Goal: Task Accomplishment & Management: Use online tool/utility

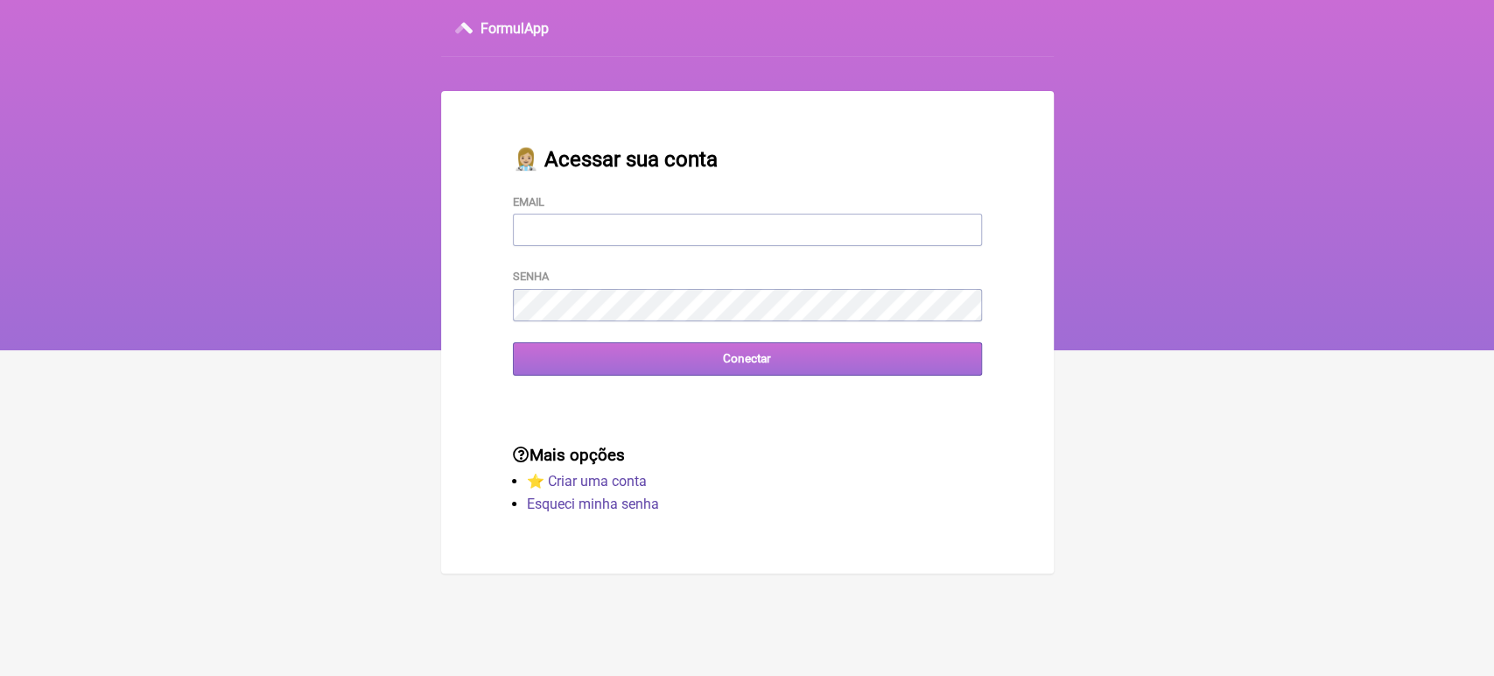
type input "vini_paschoal@yahoo.com.br"
click at [620, 453] on h3 "Mais opções" at bounding box center [747, 454] width 469 height 19
click at [630, 372] on input "Conectar" at bounding box center [747, 358] width 469 height 32
click at [567, 362] on input "Conectar" at bounding box center [747, 358] width 469 height 32
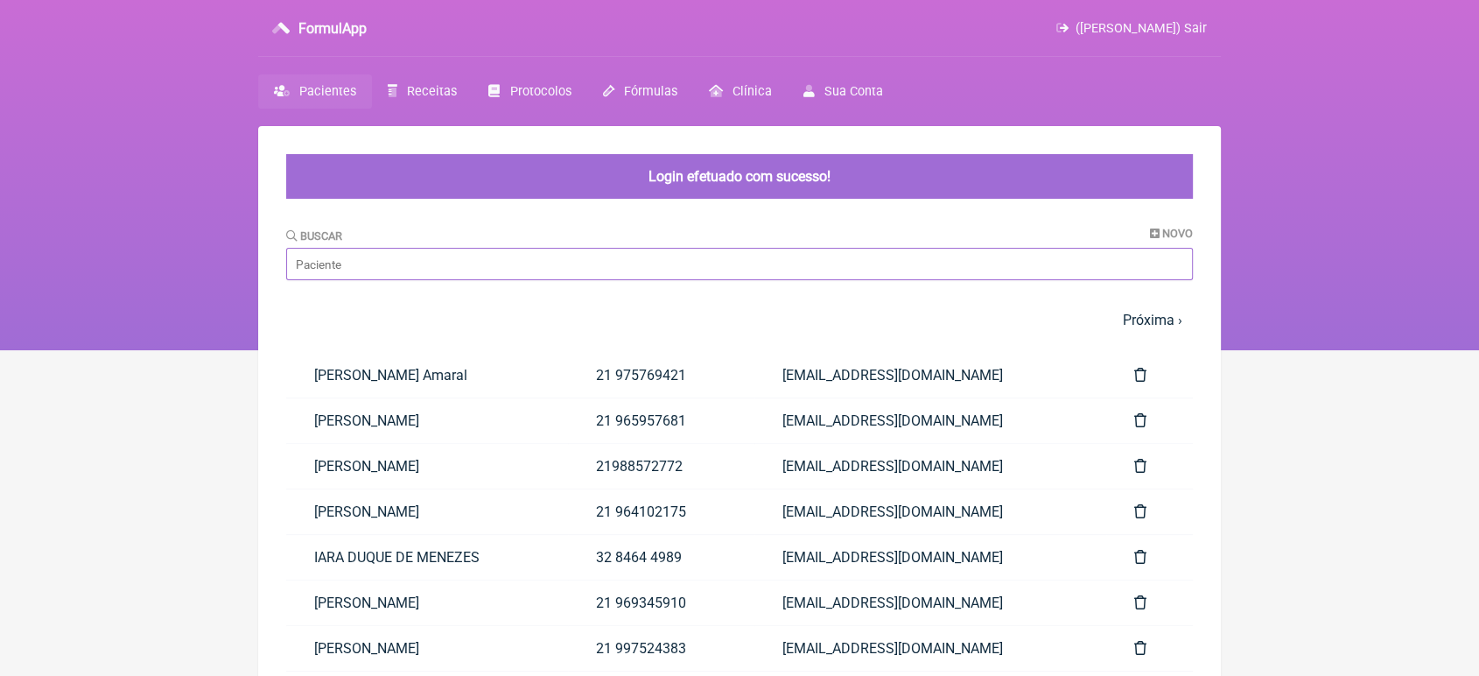
click at [474, 272] on input "Buscar" at bounding box center [739, 264] width 907 height 32
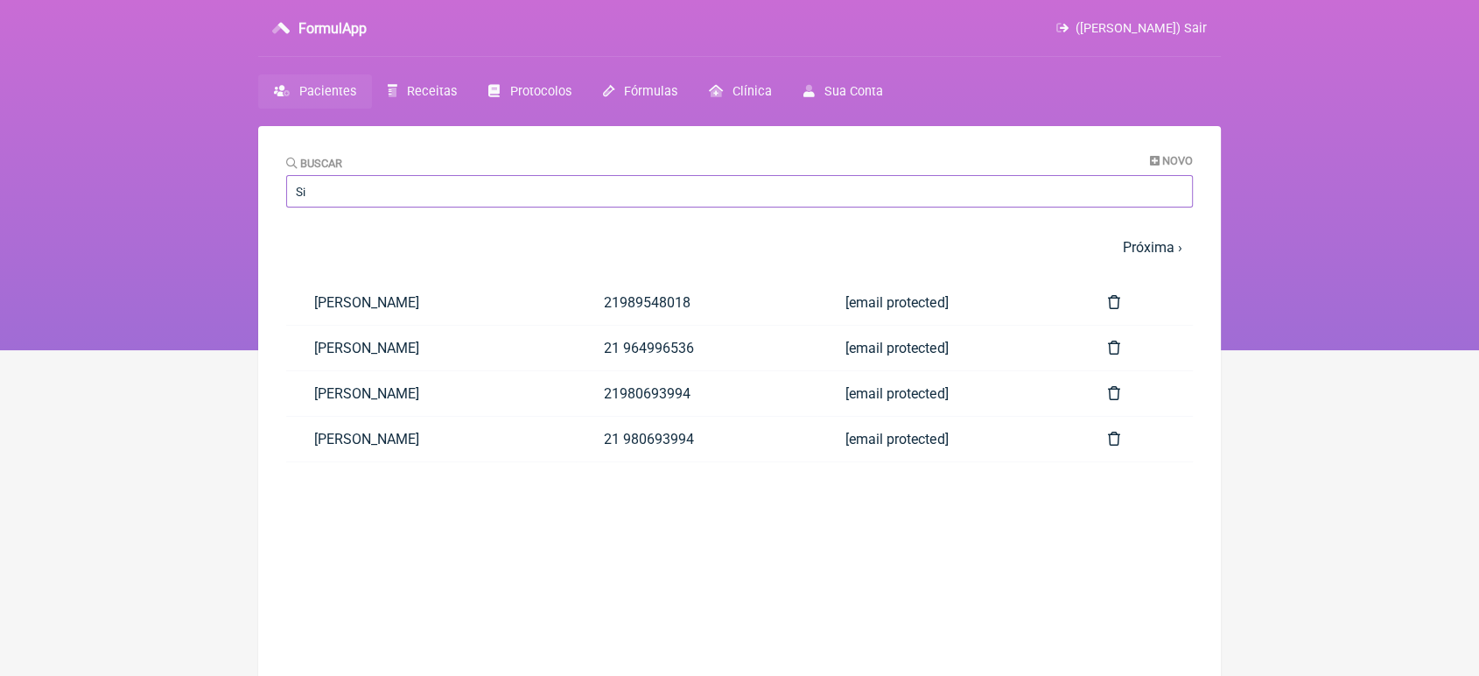
type input "S"
type input "sim"
click at [368, 345] on link "SIMONE SANCHO DA SILVA CATARINA" at bounding box center [431, 348] width 290 height 45
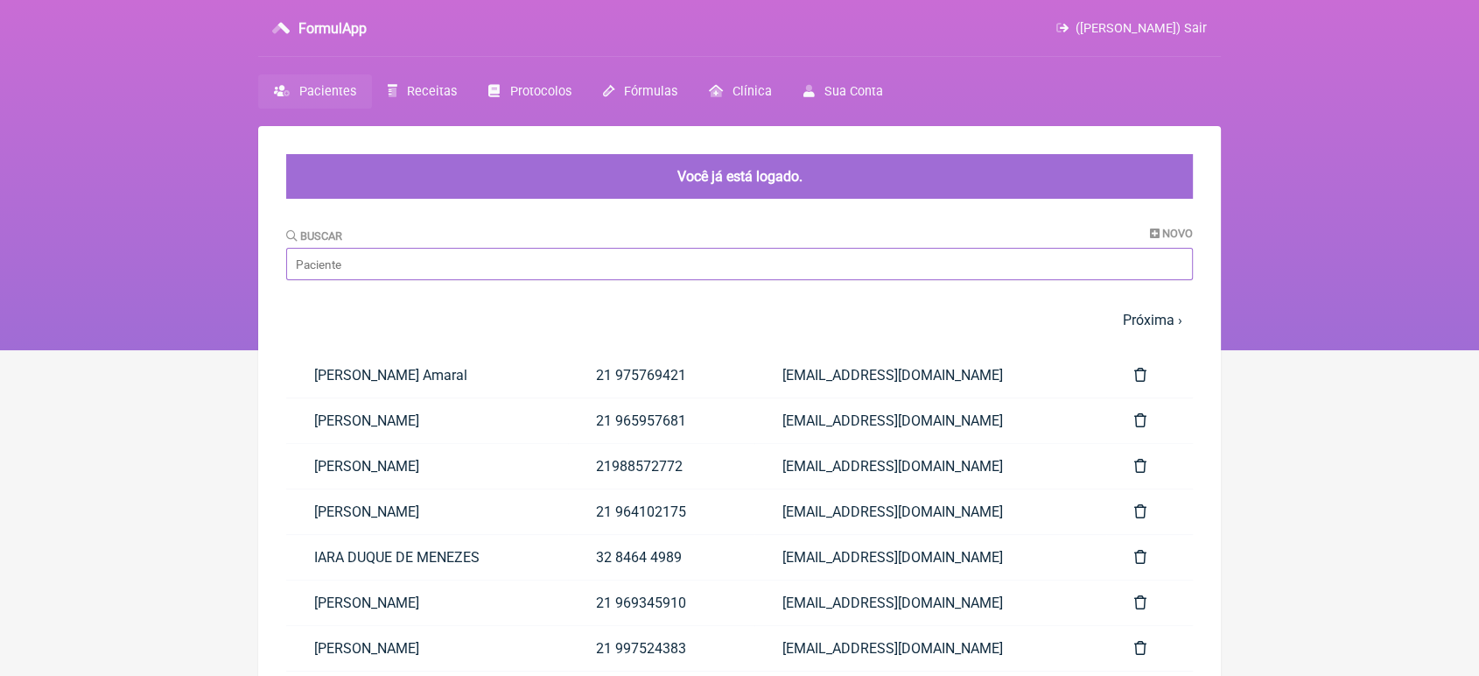
click at [466, 271] on input "Buscar" at bounding box center [739, 264] width 907 height 32
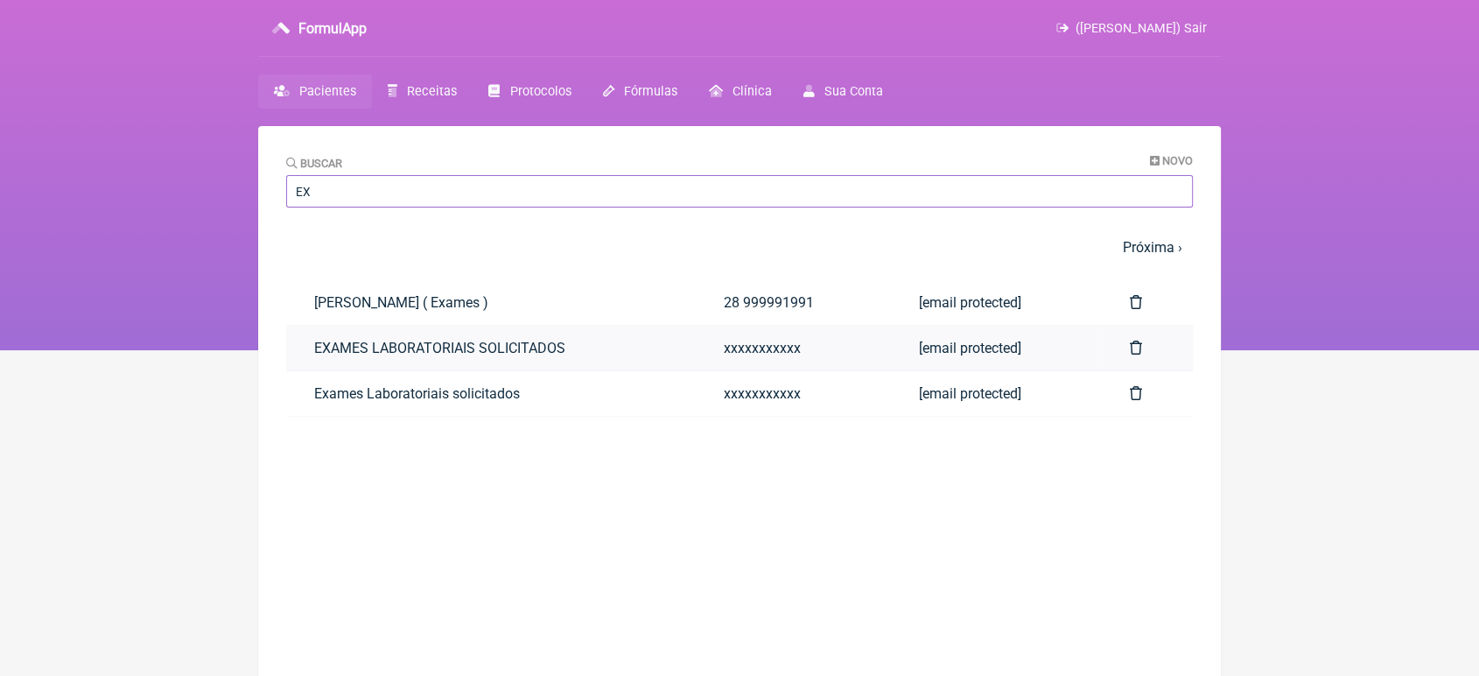
type input "EX"
click at [314, 354] on link "EXAMES LABORATORIAIS SOLICITADOS" at bounding box center [491, 348] width 410 height 45
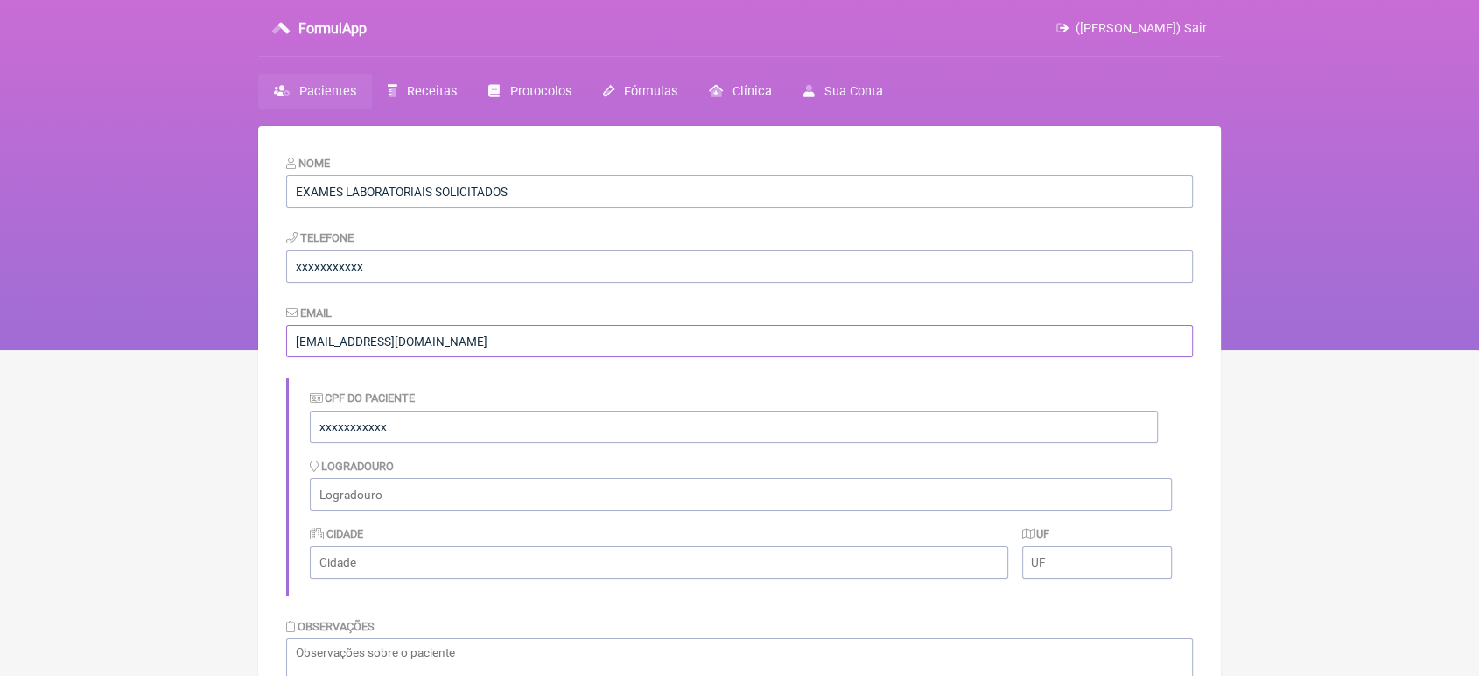
click at [314, 354] on input "[EMAIL_ADDRESS][DOMAIN_NAME]" at bounding box center [739, 341] width 907 height 32
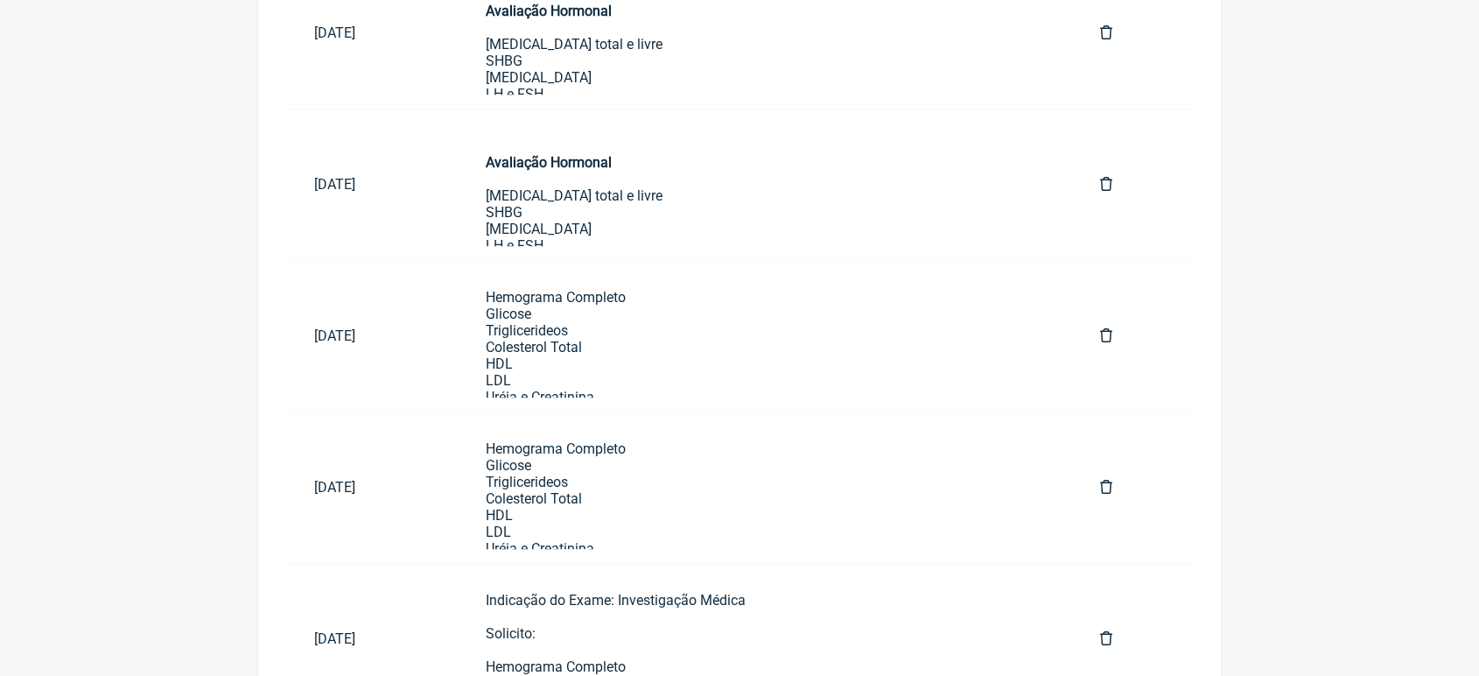
scroll to position [1067, 0]
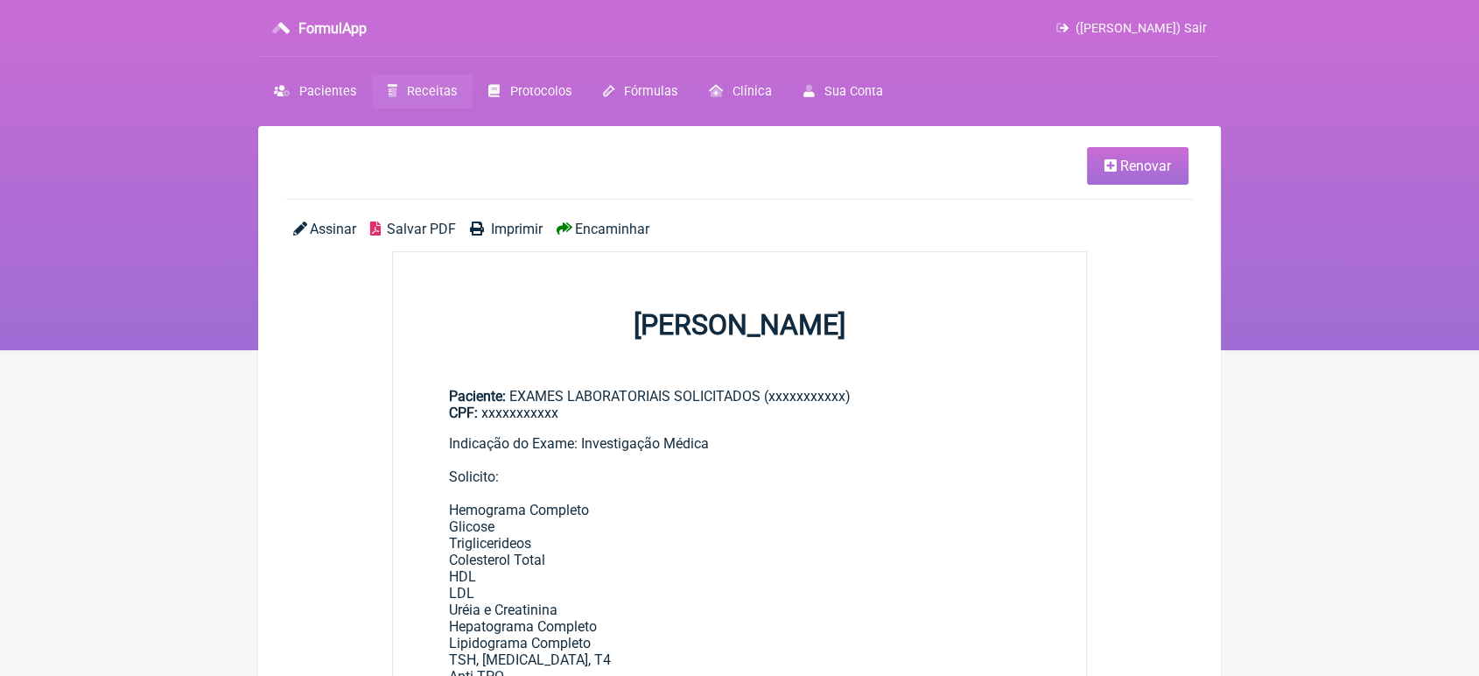
click at [1144, 158] on span "Renovar" at bounding box center [1145, 166] width 51 height 17
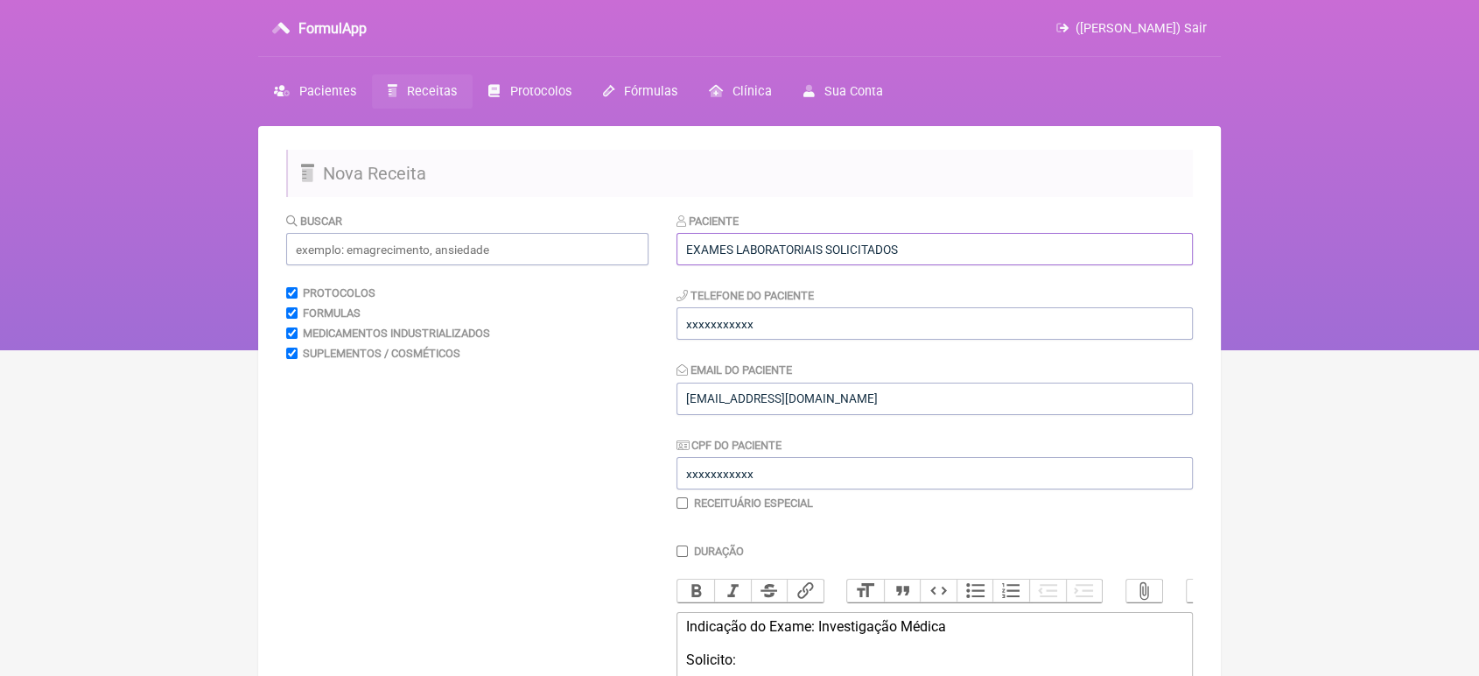
click at [945, 248] on input "EXAMES LABORATORIAIS SOLICITADOS" at bounding box center [934, 249] width 516 height 32
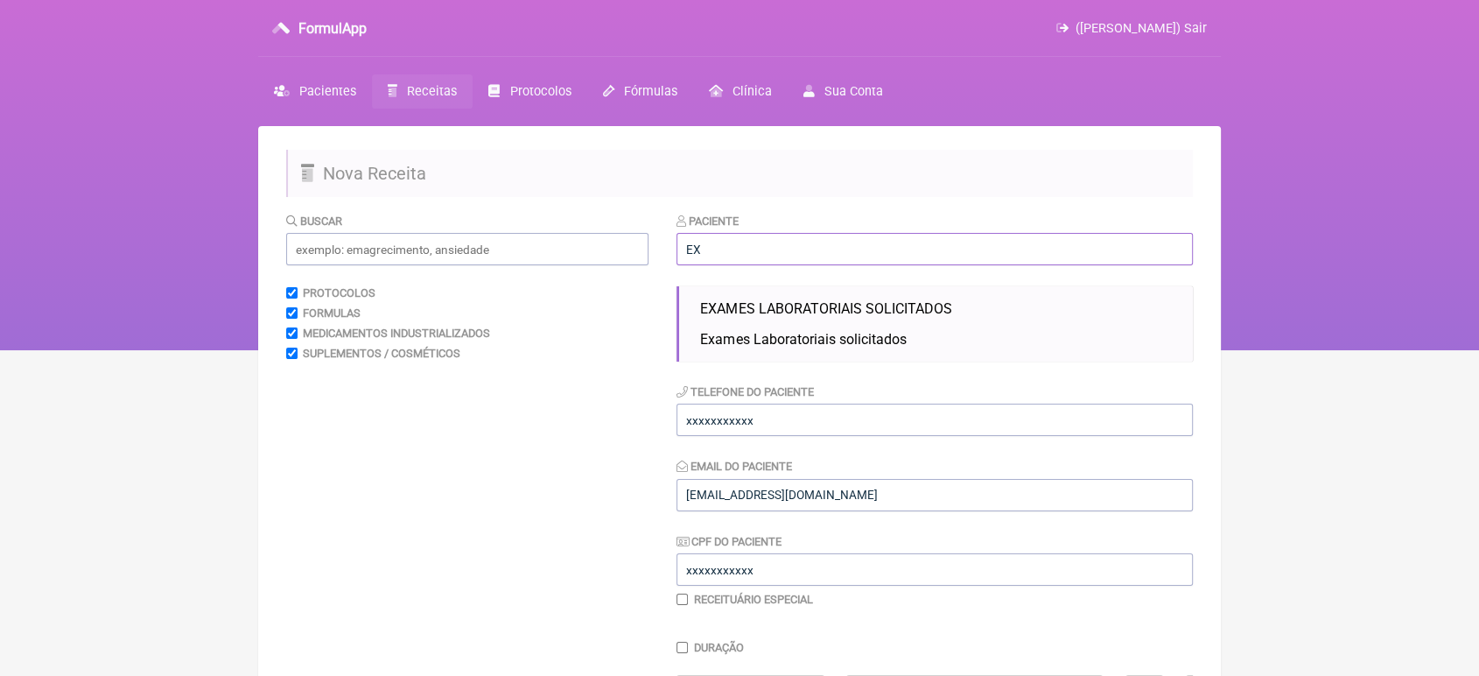
type input "E"
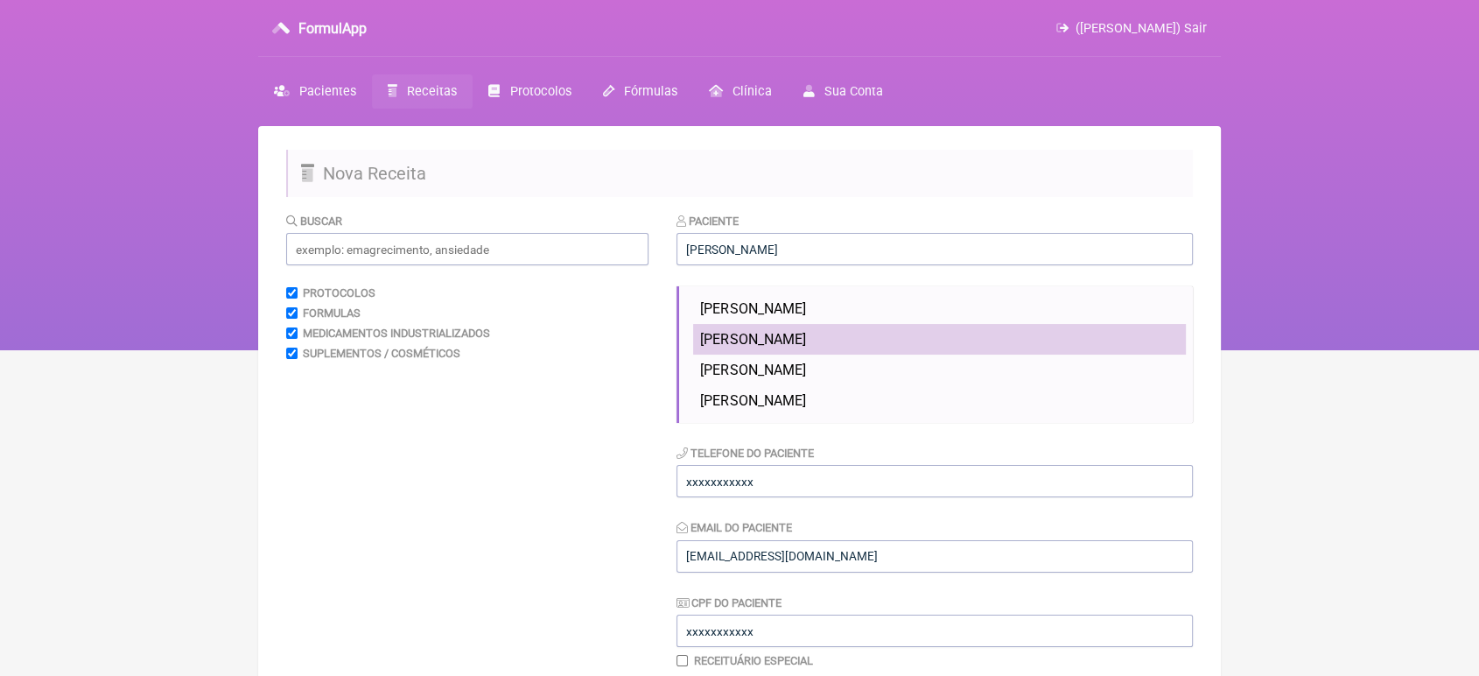
click at [902, 330] on li "SIMONE SANCHO DA SILVA CATARINA" at bounding box center [939, 339] width 493 height 31
type input "SIMONE SANCHO DA SILVA CATARINA"
type input "21 964996536"
type input "[EMAIL_ADDRESS][DOMAIN_NAME]"
type input "XXXXXXXXXXX"
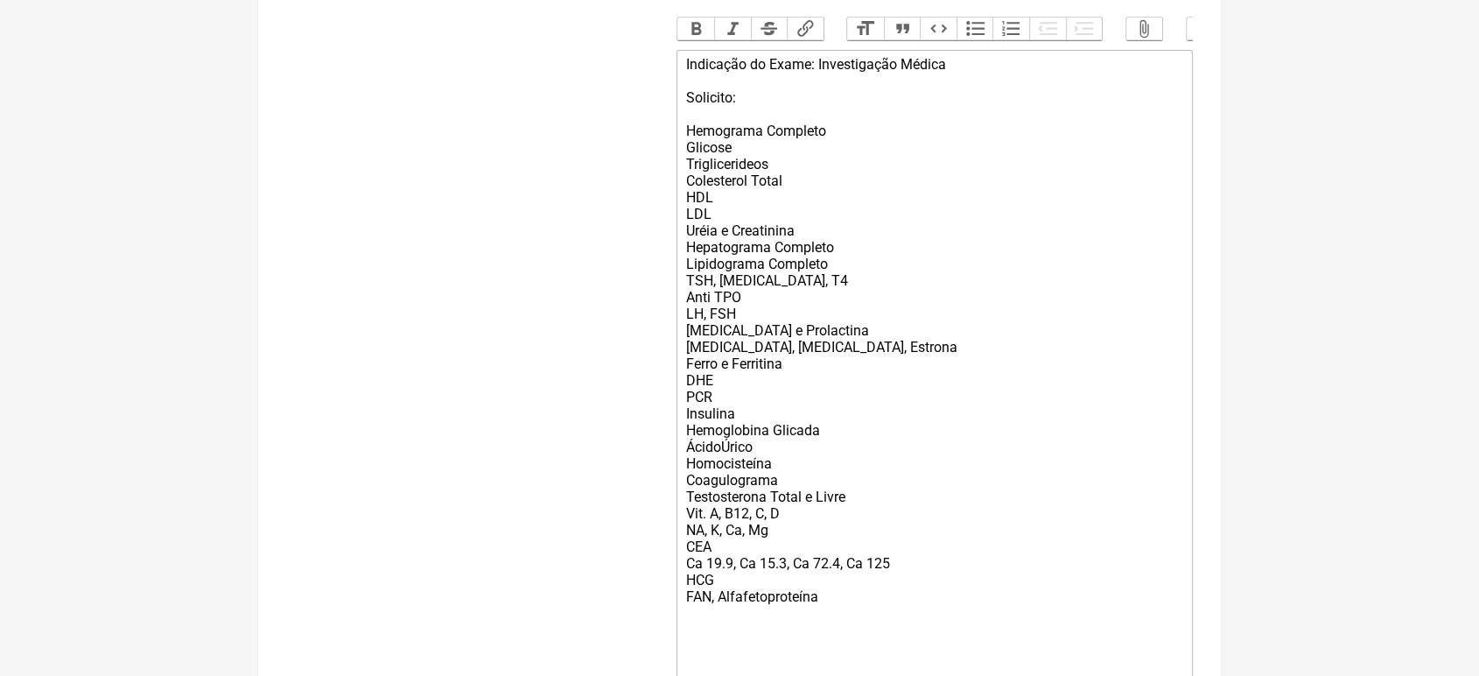
scroll to position [655, 0]
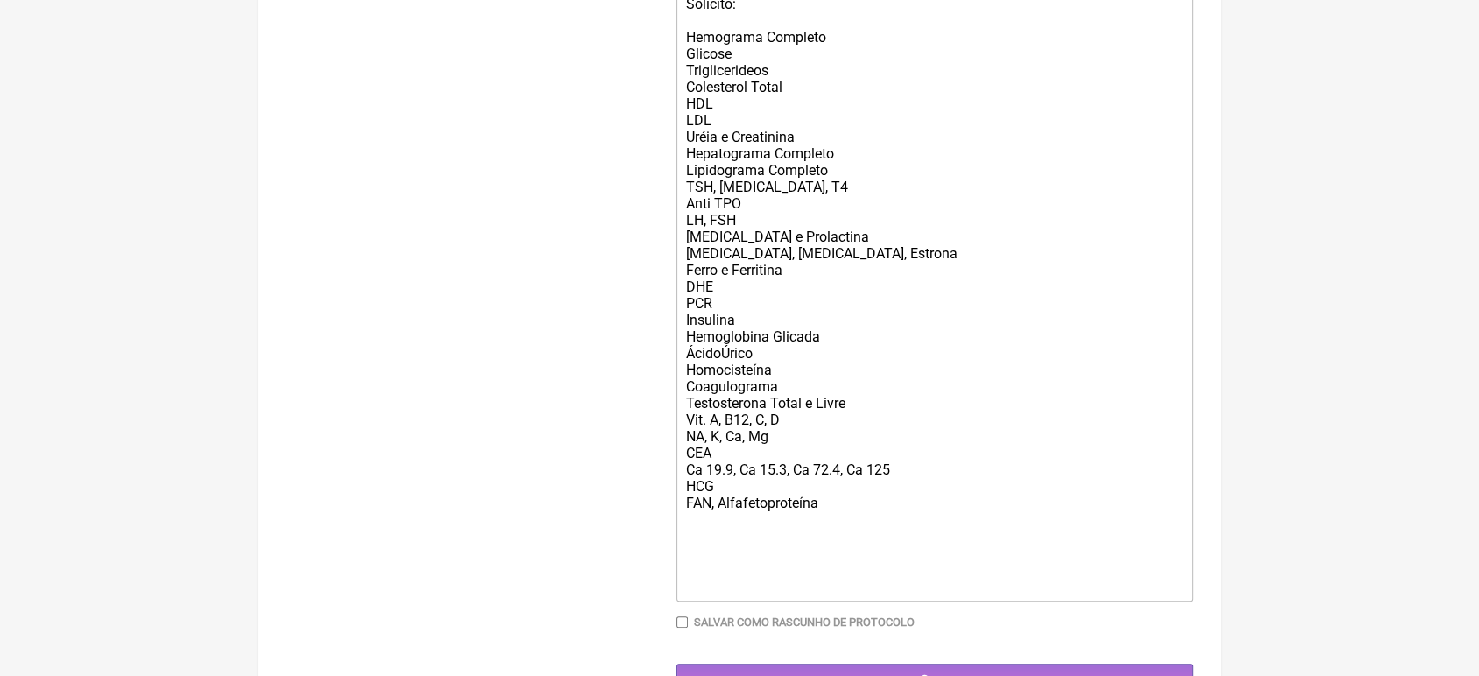
click at [869, 524] on div "Indicação do Exame: Investigação Médica Solicito: Hemograma Completo Glicose Tr…" at bounding box center [934, 278] width 497 height 632
click at [849, 534] on div "Indicação do Exame: Investigação Médica Solicito: Hemograma Completo Glicose Tr…" at bounding box center [934, 278] width 497 height 632
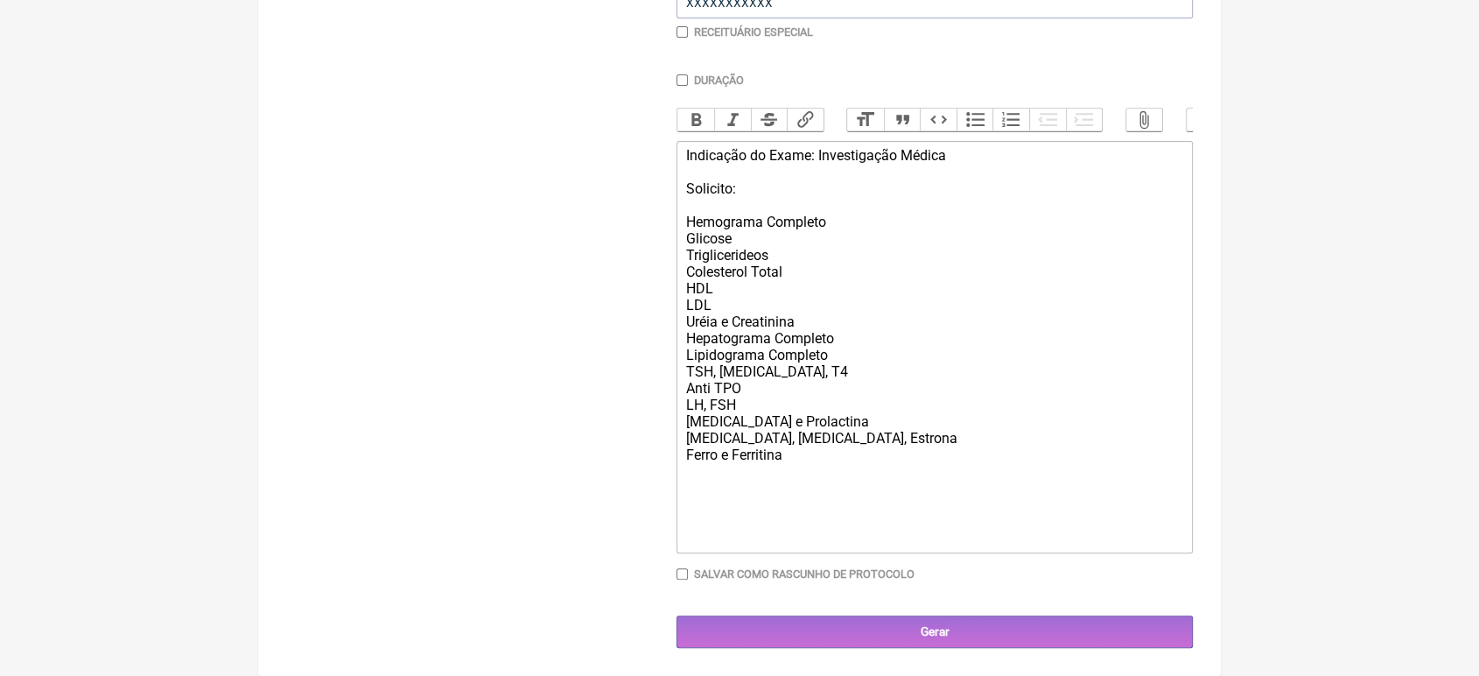
scroll to position [503, 0]
click at [842, 438] on div "Indicação do Exame: Investigação Médica Solicito: Hemograma Completo Glicose Tr…" at bounding box center [934, 346] width 497 height 399
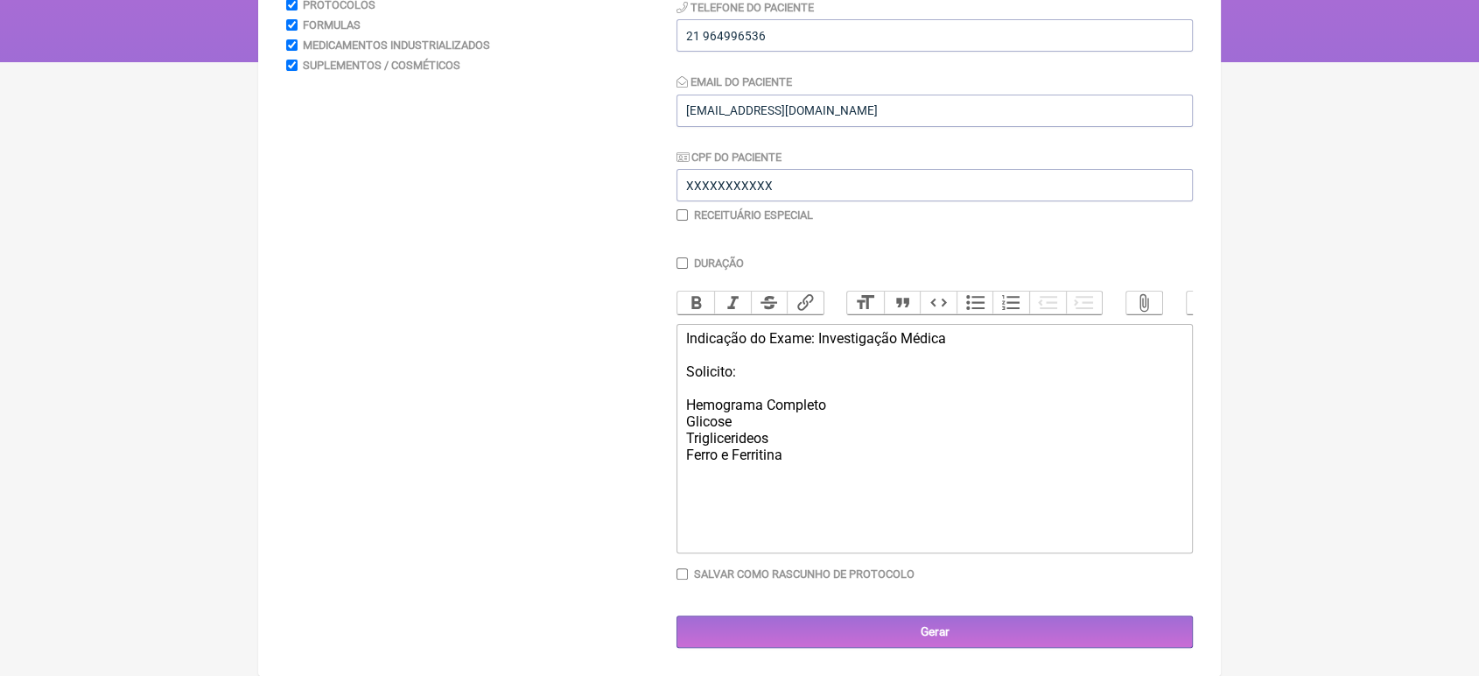
scroll to position [315, 0]
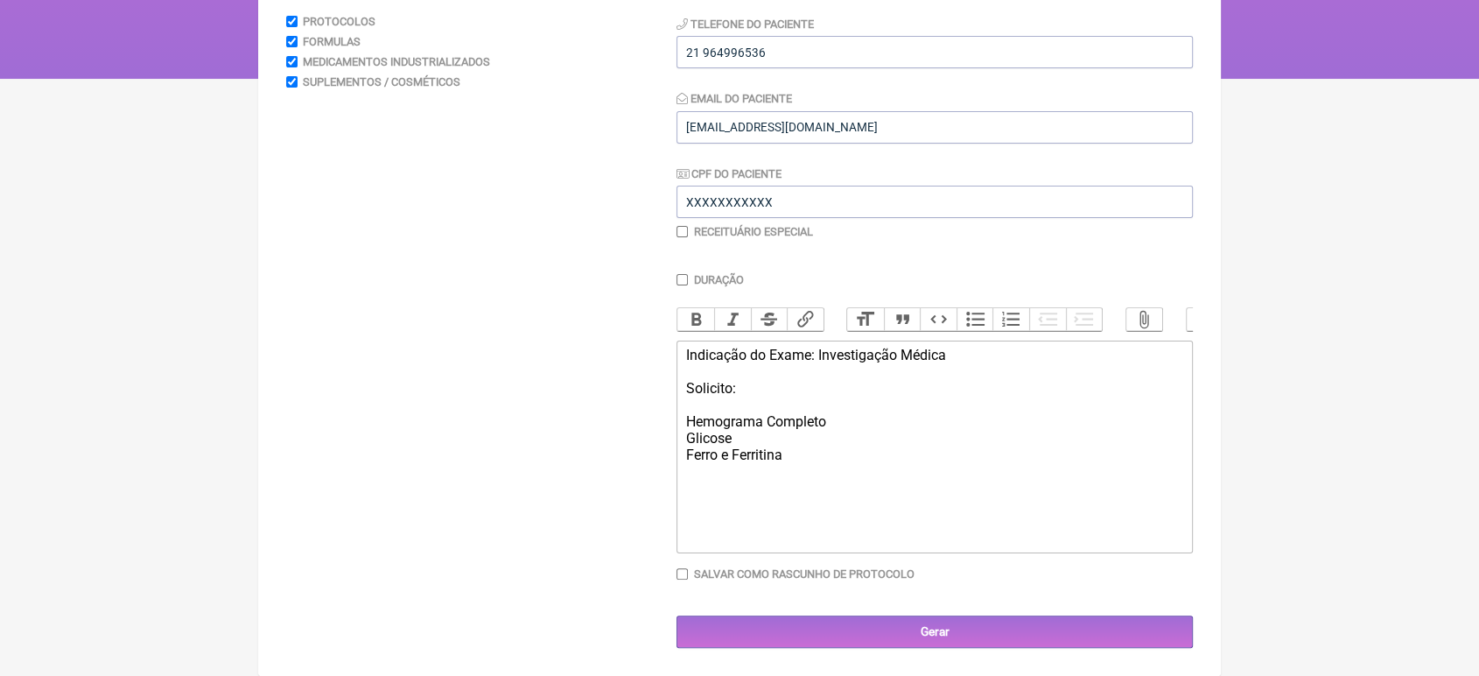
type trix-editor "<div>Indicação do Exame: Investigação Médica<br><br>Solicito:<br><br>Hemograma …"
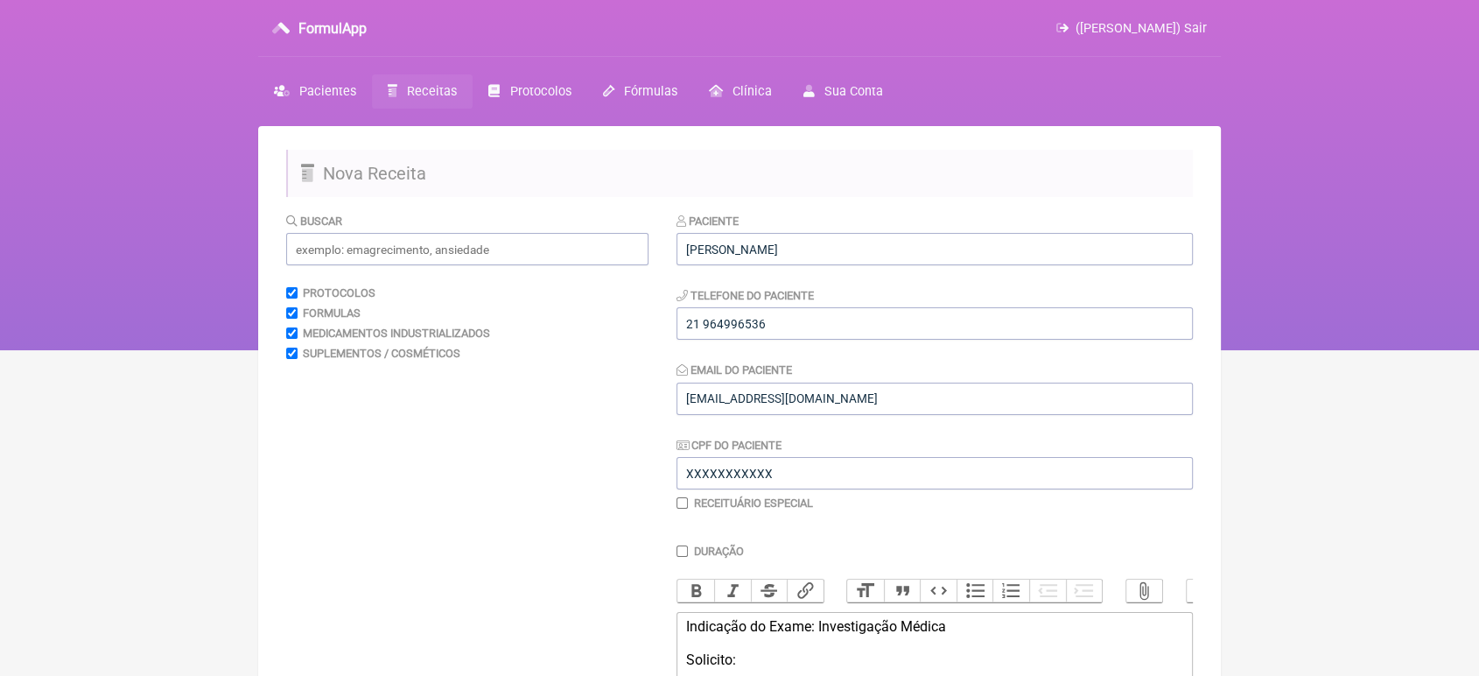
scroll to position [290, 0]
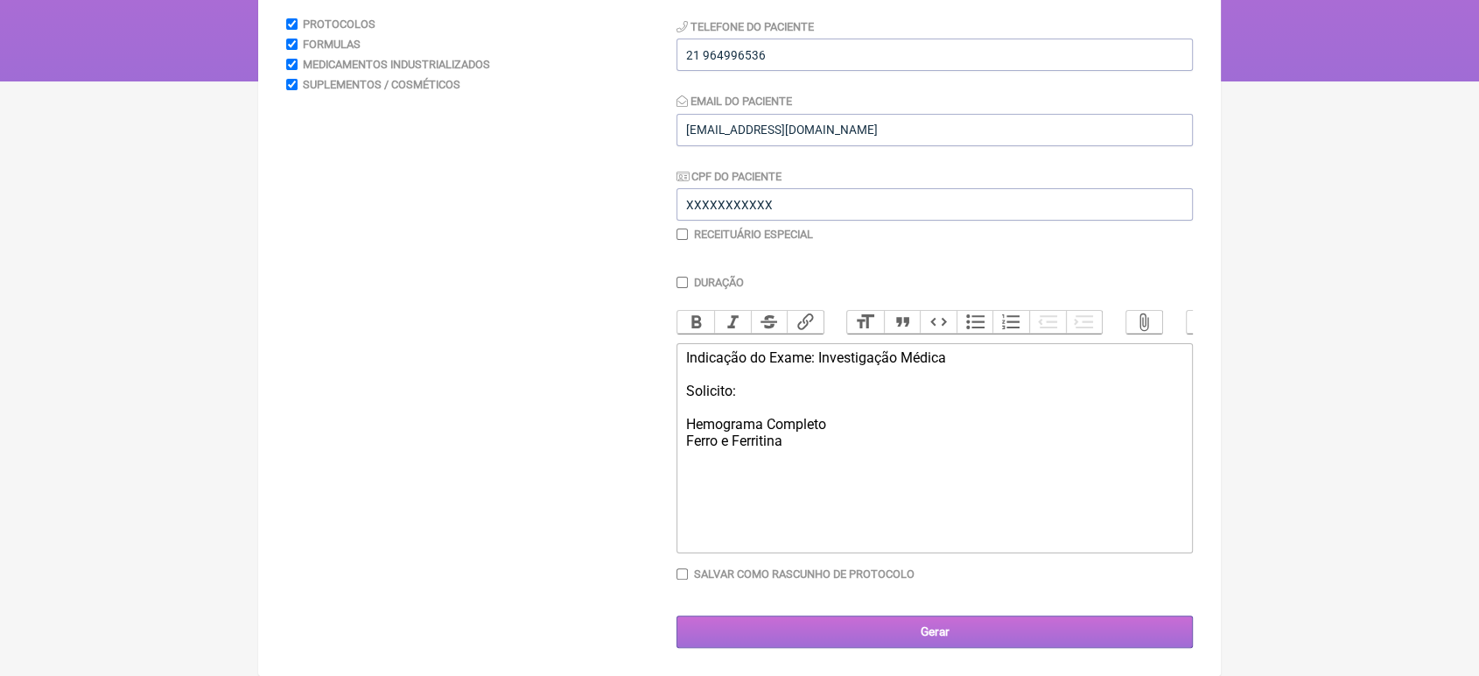
click at [933, 626] on input "Gerar" at bounding box center [934, 631] width 516 height 32
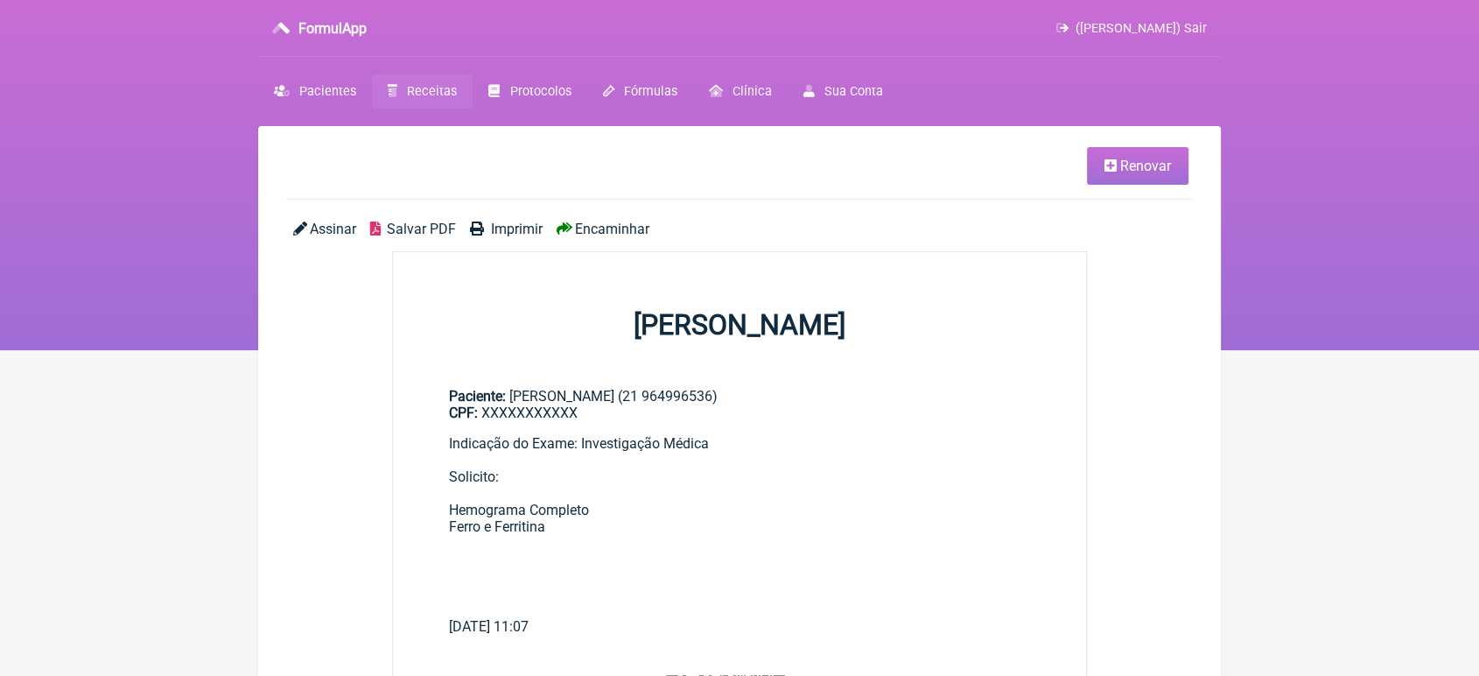
click at [611, 227] on span "Encaminhar" at bounding box center [612, 229] width 74 height 17
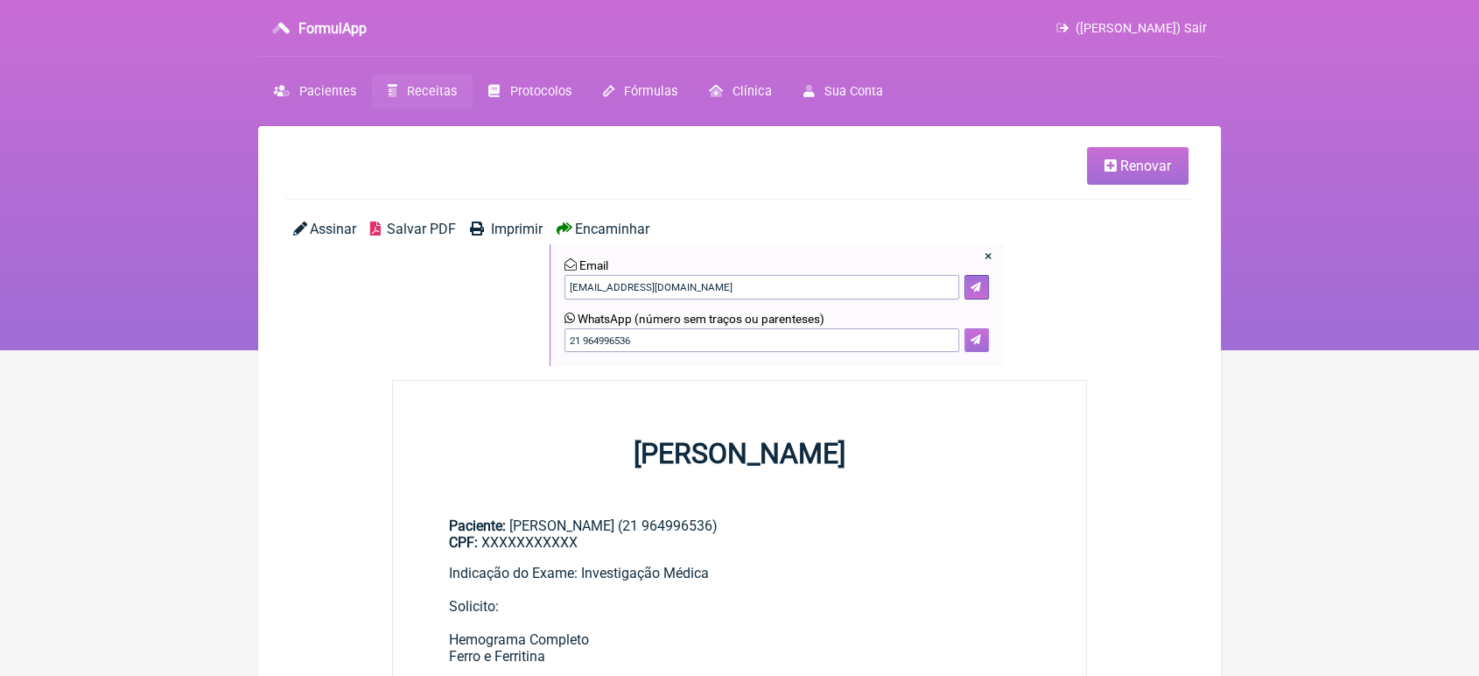
click at [971, 347] on button at bounding box center [976, 340] width 25 height 25
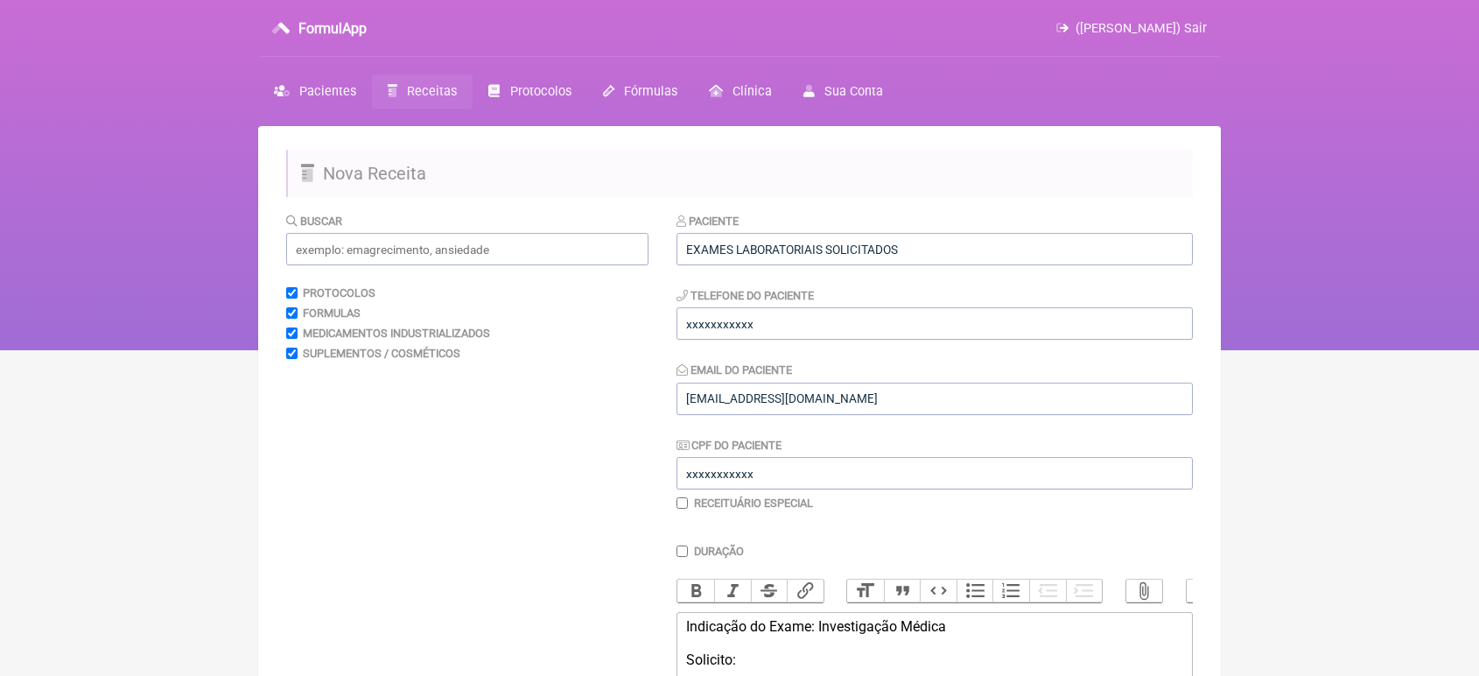
scroll to position [290, 0]
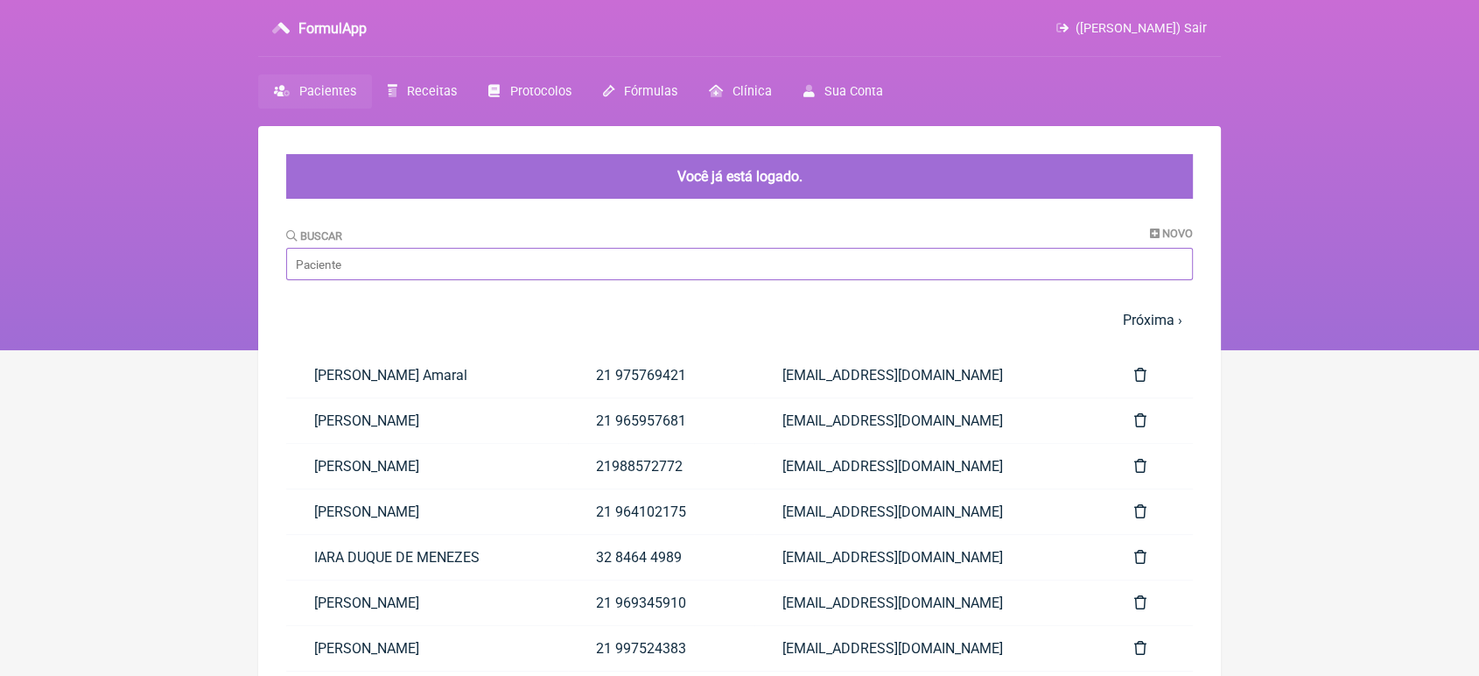
click at [411, 263] on input "Buscar" at bounding box center [739, 264] width 907 height 32
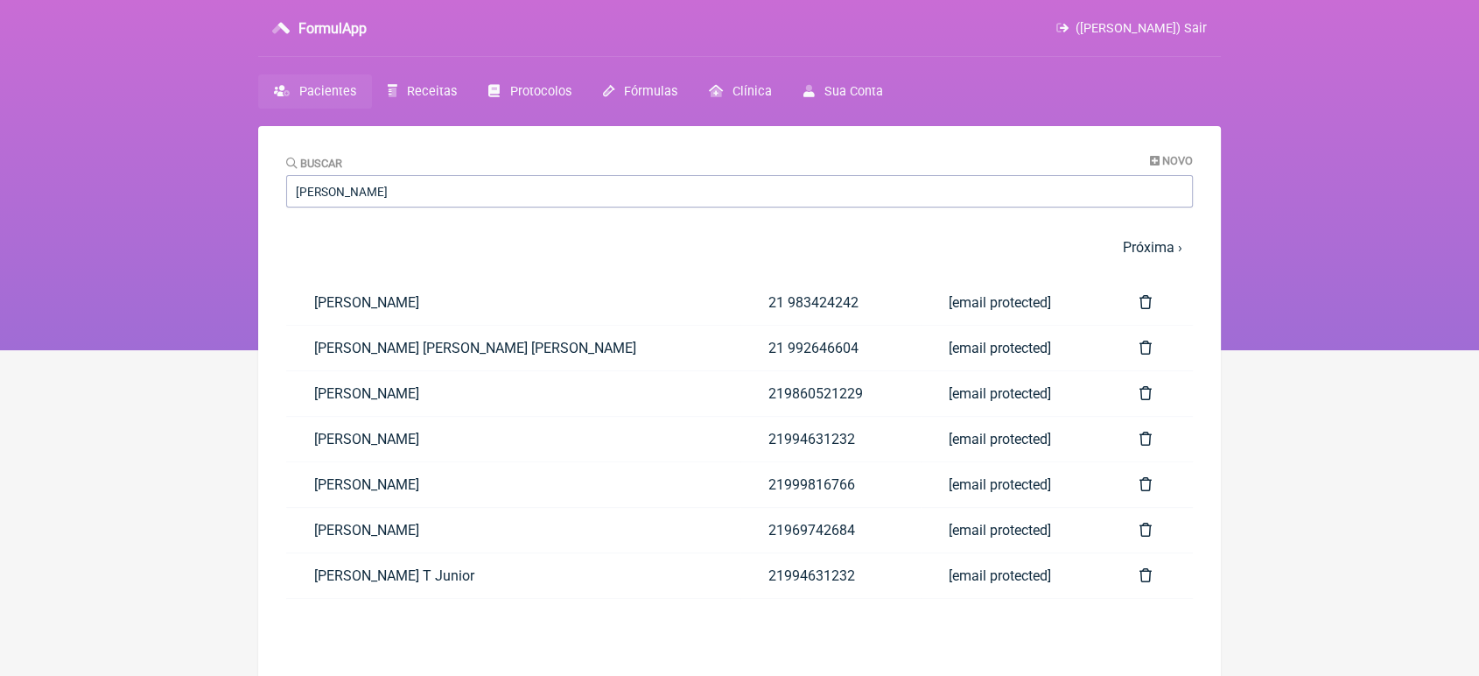
click at [199, 350] on html "FormulApp (VINICIUS VIEIRA PASCHOAL) Sair Pacientes Receitas Protocolos Fórmula…" at bounding box center [739, 175] width 1479 height 350
click at [413, 201] on input "Sergio" at bounding box center [739, 191] width 907 height 32
type input "S"
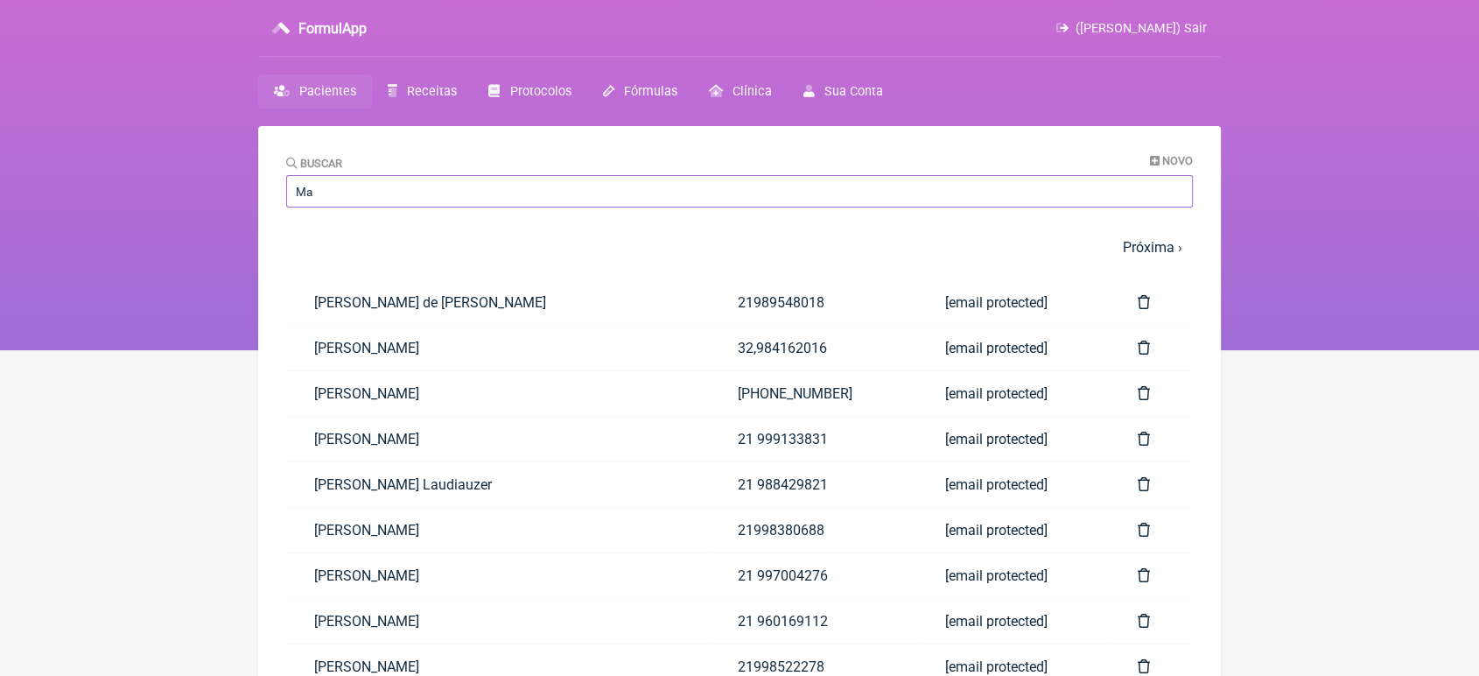
type input "M"
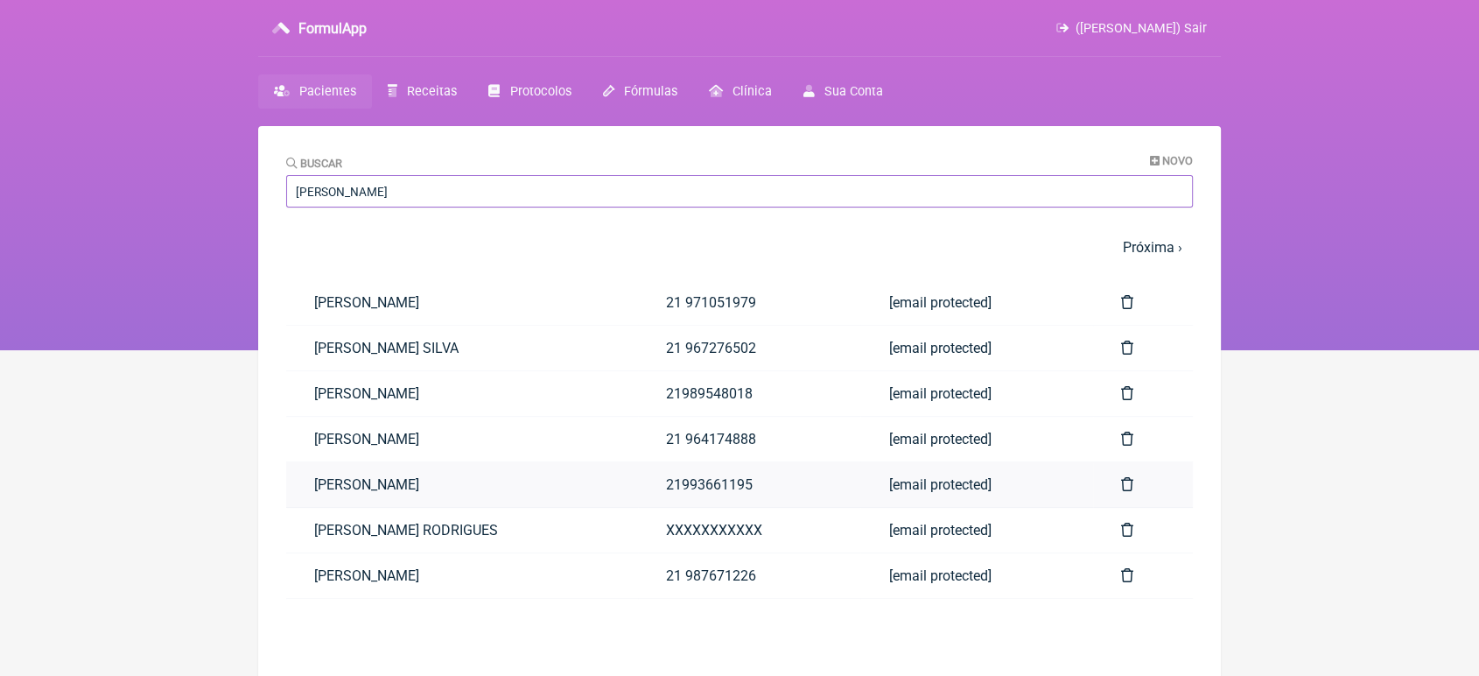
type input "jos"
click at [390, 480] on link "José Marcello Figueira Rodrigues" at bounding box center [462, 484] width 352 height 45
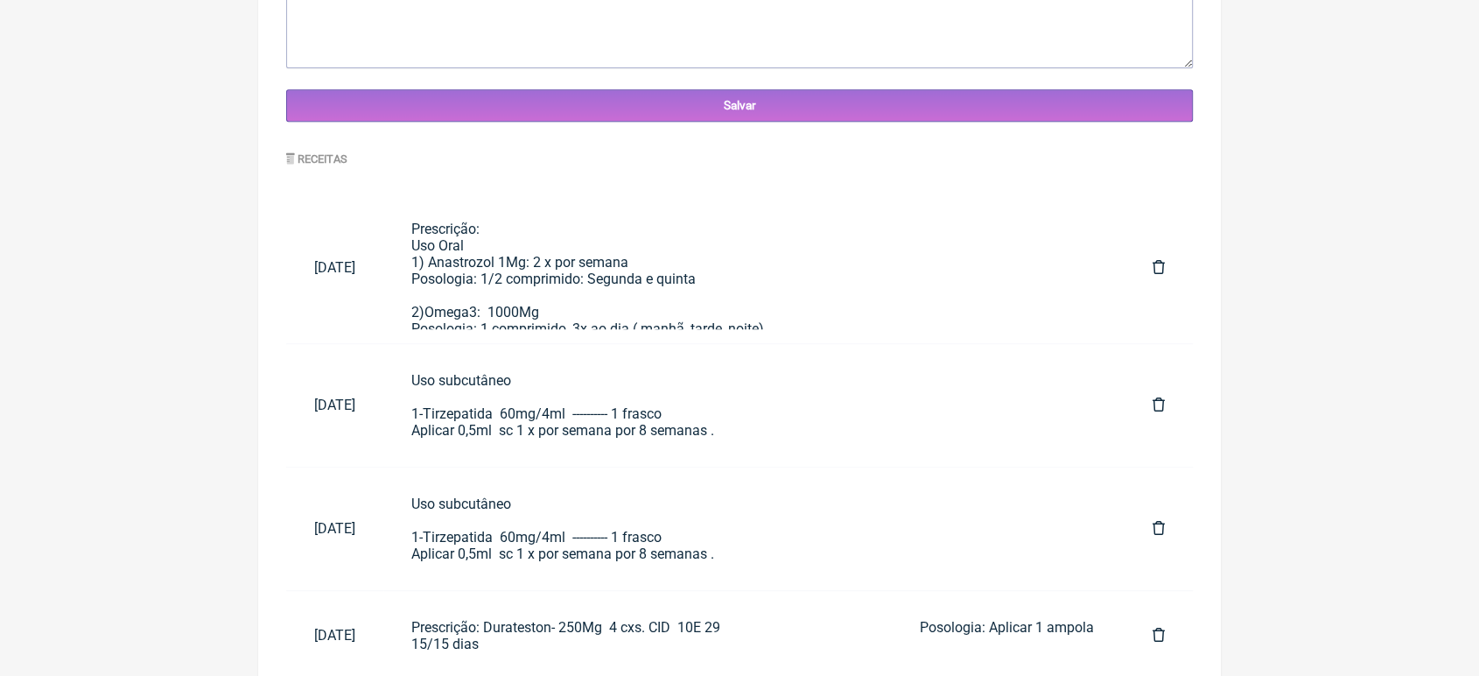
scroll to position [803, 0]
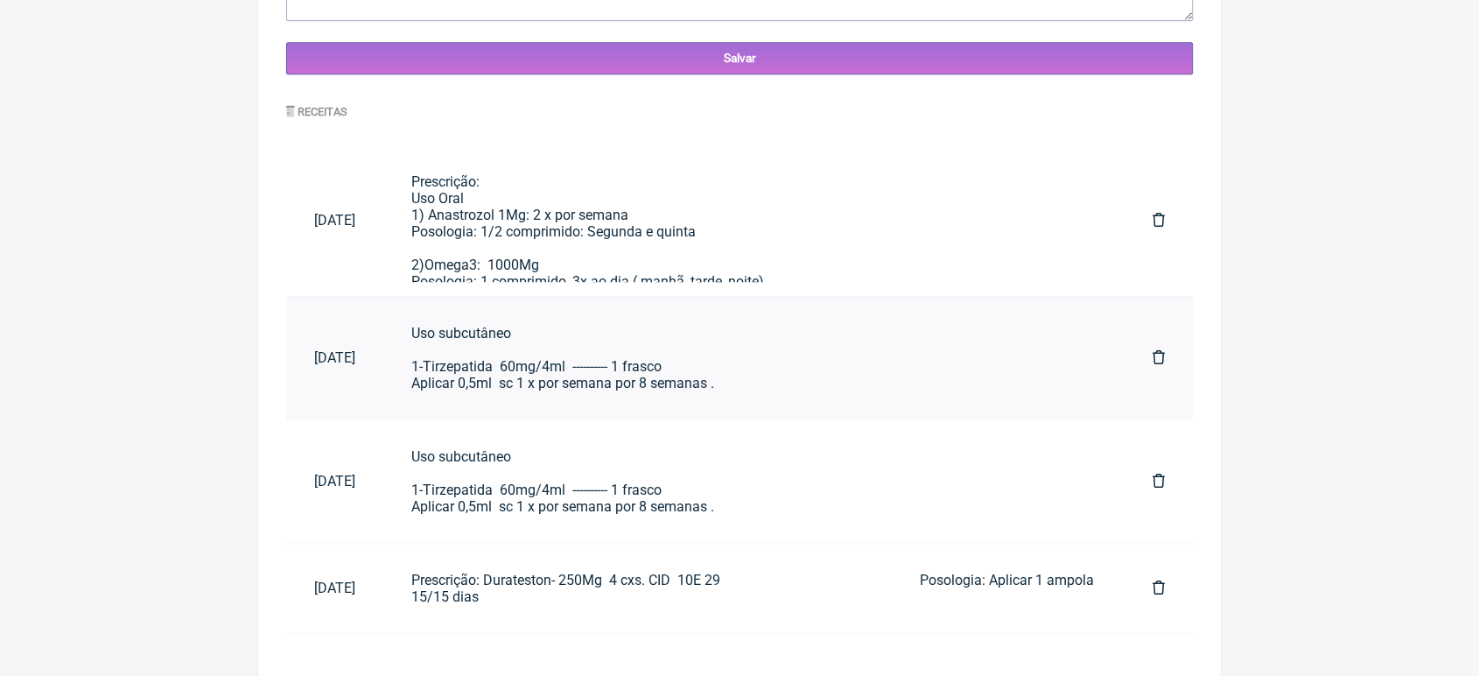
click at [626, 379] on div "Uso subcutâneo 1-Tirzepatida 60mg/4ml ---------- 1 frasco Aplicar 0,5ml sc 1 x …" at bounding box center [753, 358] width 685 height 67
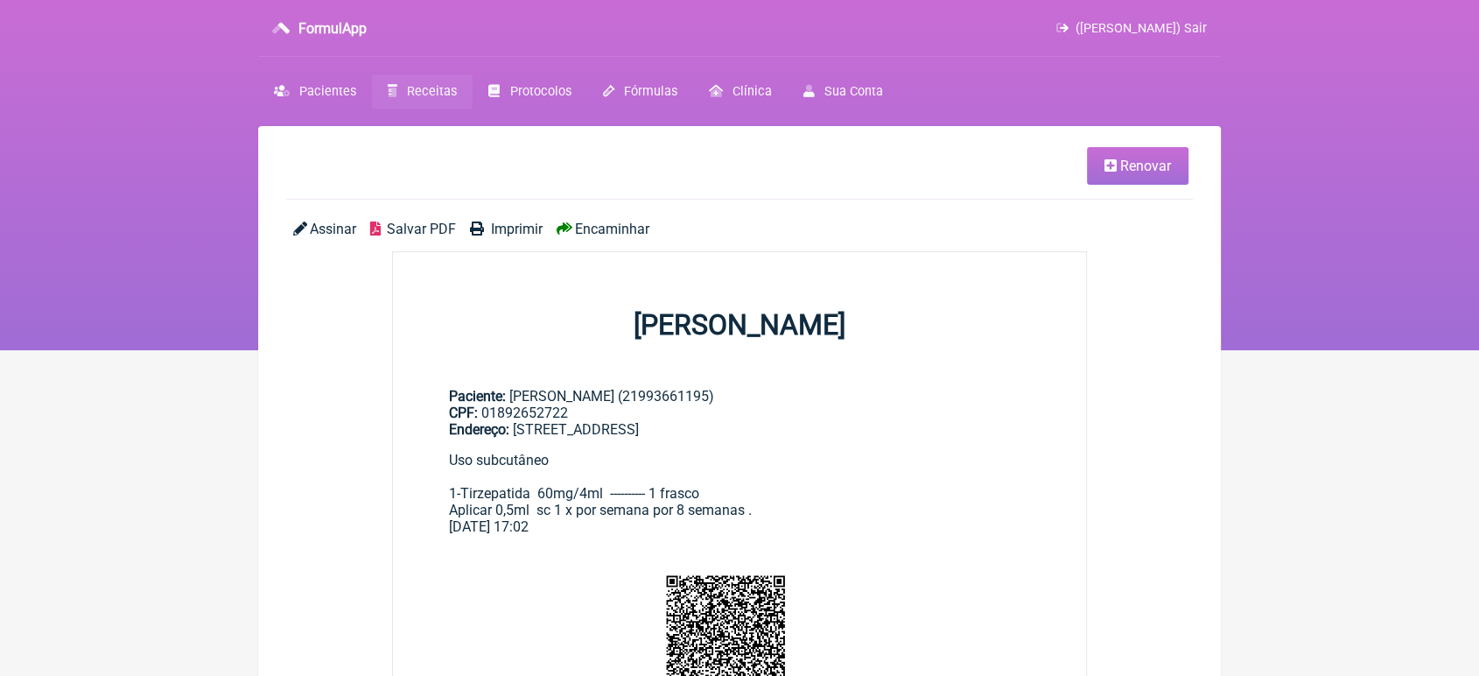
click at [620, 562] on div "Validar receita com QR Code." at bounding box center [725, 651] width 665 height 204
click at [588, 232] on span "Encaminhar" at bounding box center [612, 229] width 74 height 17
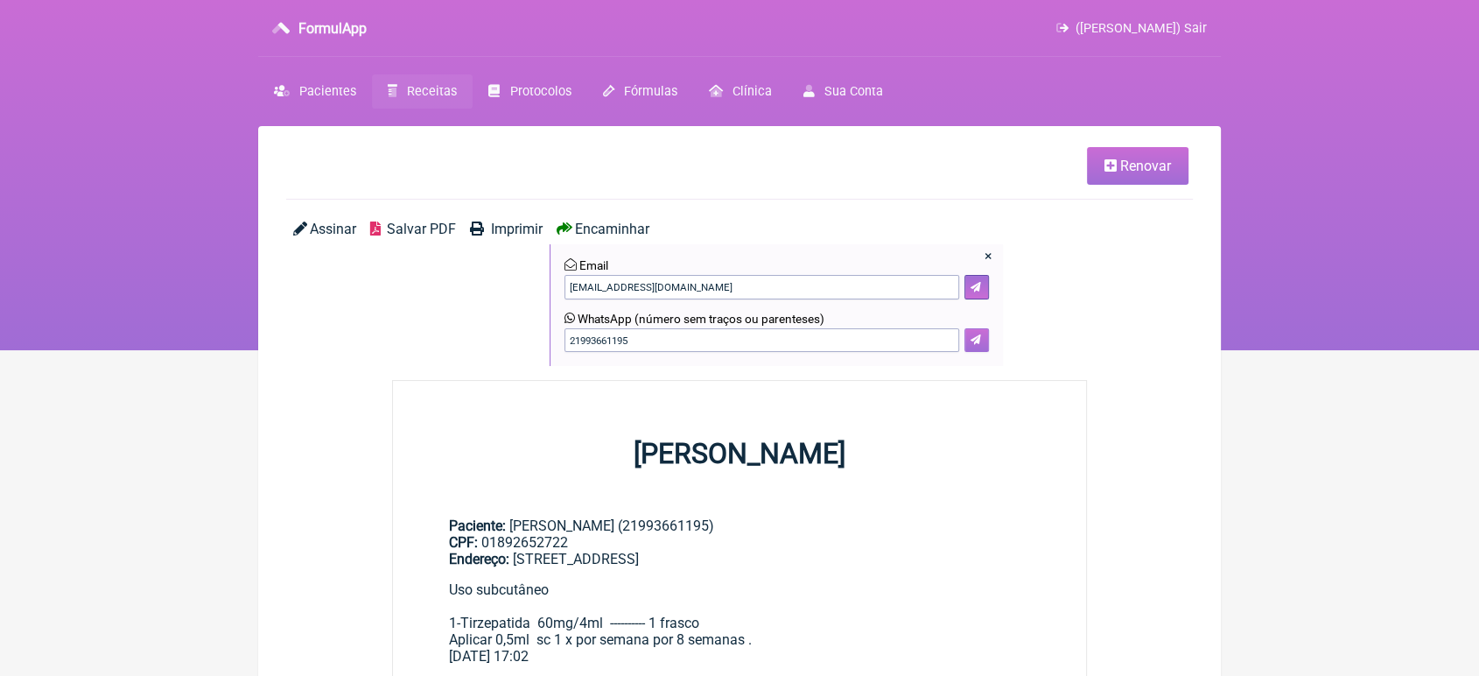
click at [985, 347] on button at bounding box center [976, 340] width 25 height 25
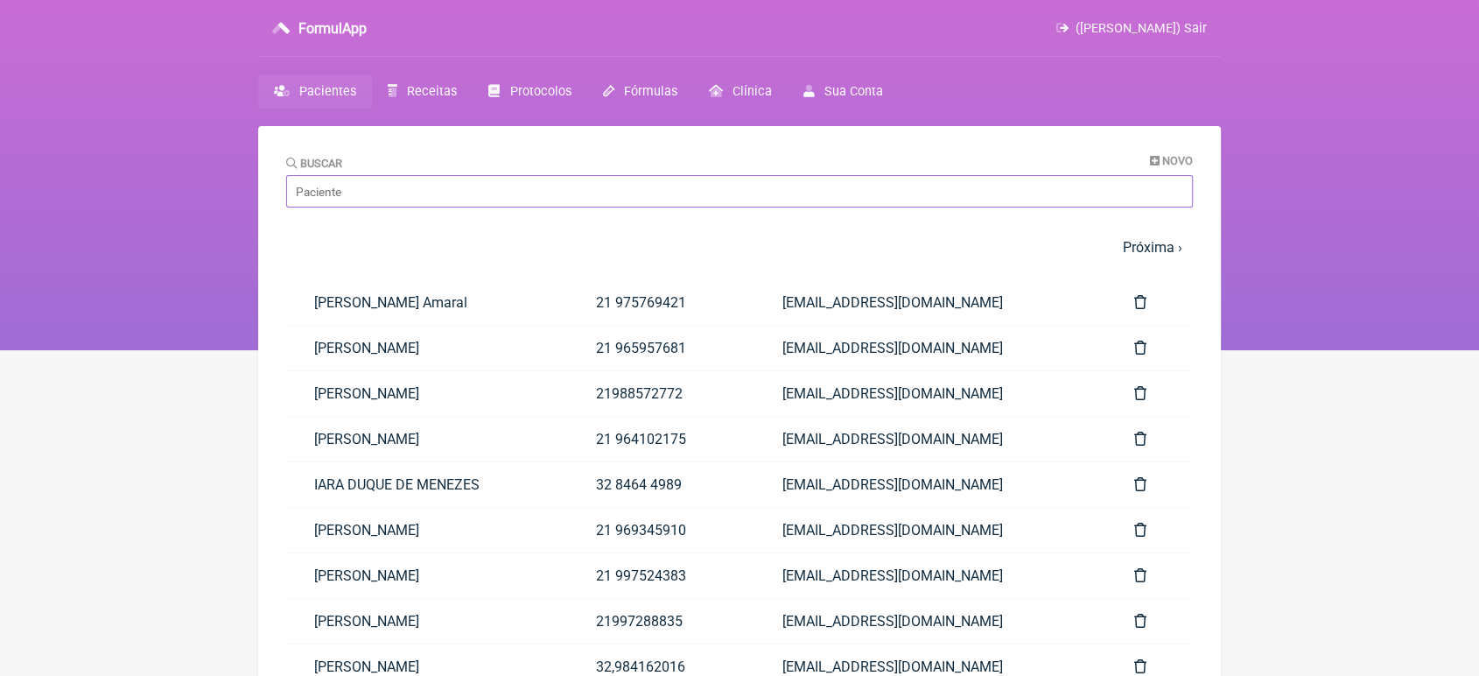
click at [420, 176] on input "Buscar" at bounding box center [739, 191] width 907 height 32
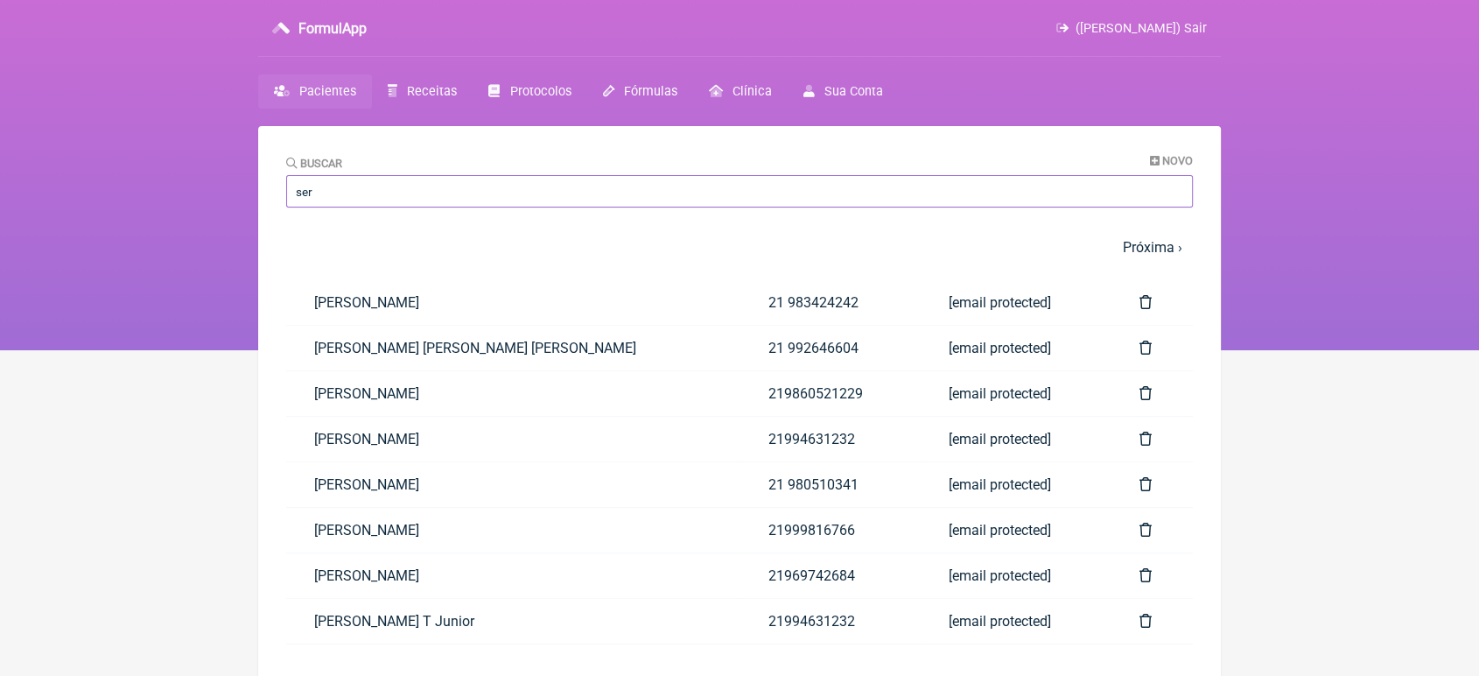
type input "ser"
click at [284, 280] on main "Buscar Novo ser 1 2 3 4 5 … Próxima › Última » Paciente Telefone Email [PERSON_…" at bounding box center [739, 464] width 963 height 676
click at [486, 532] on link "[PERSON_NAME]" at bounding box center [513, 530] width 454 height 45
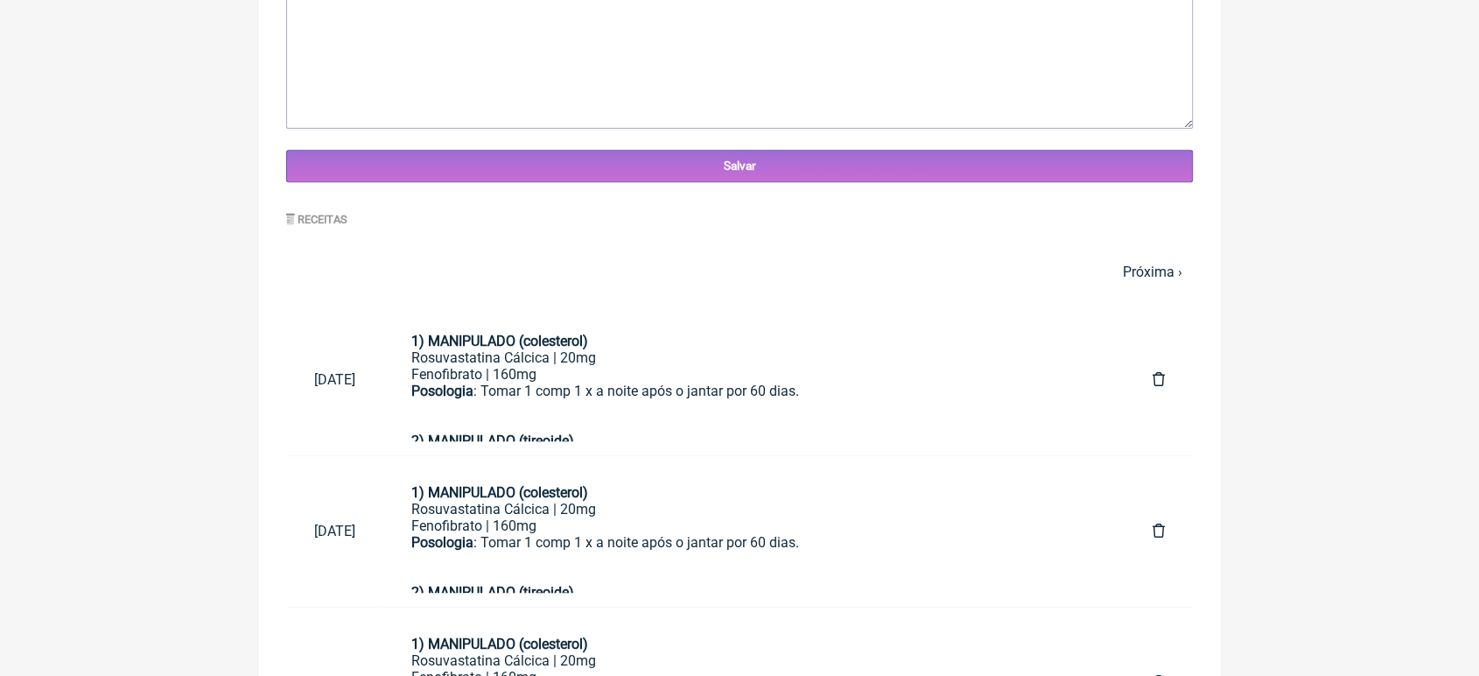
scroll to position [671, 0]
